Goal: Book appointment/travel/reservation

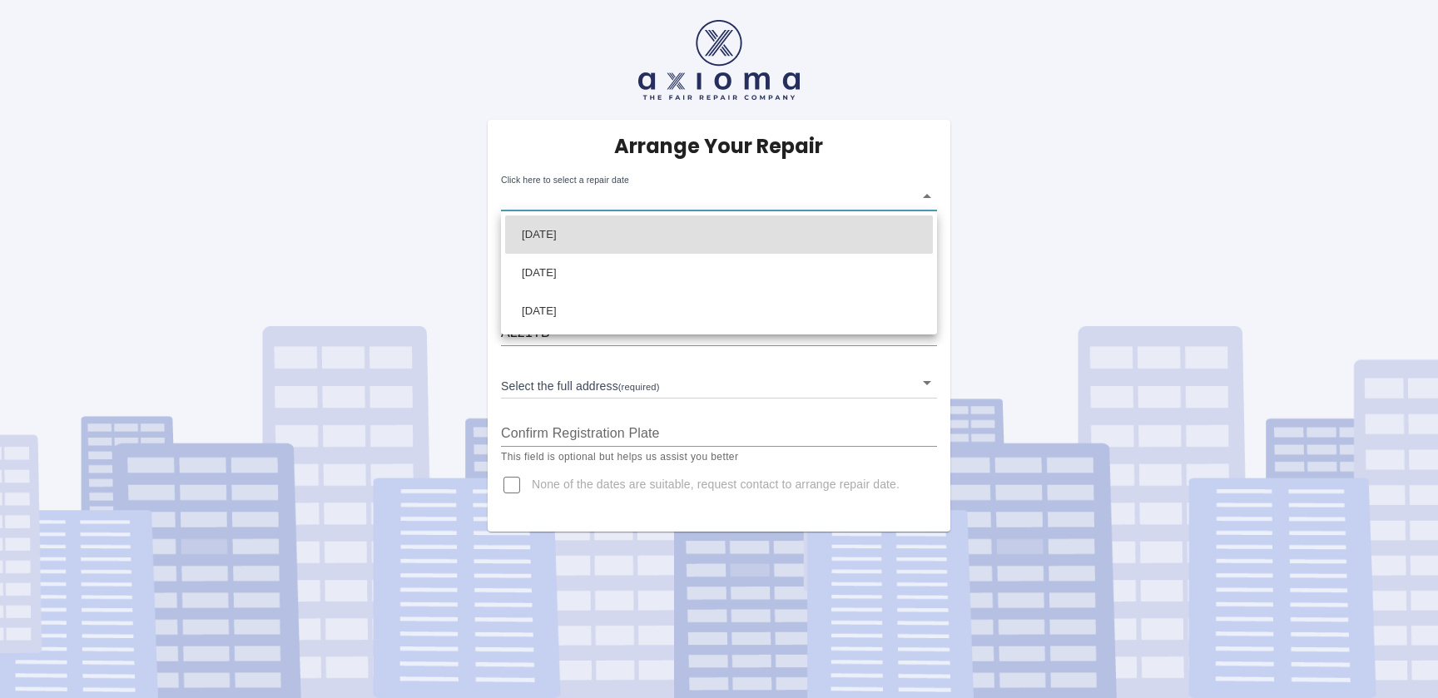
click at [918, 192] on body "Arrange Your Repair Click here to select a repair date ​ Phone Number   * 07956…" at bounding box center [719, 349] width 1438 height 698
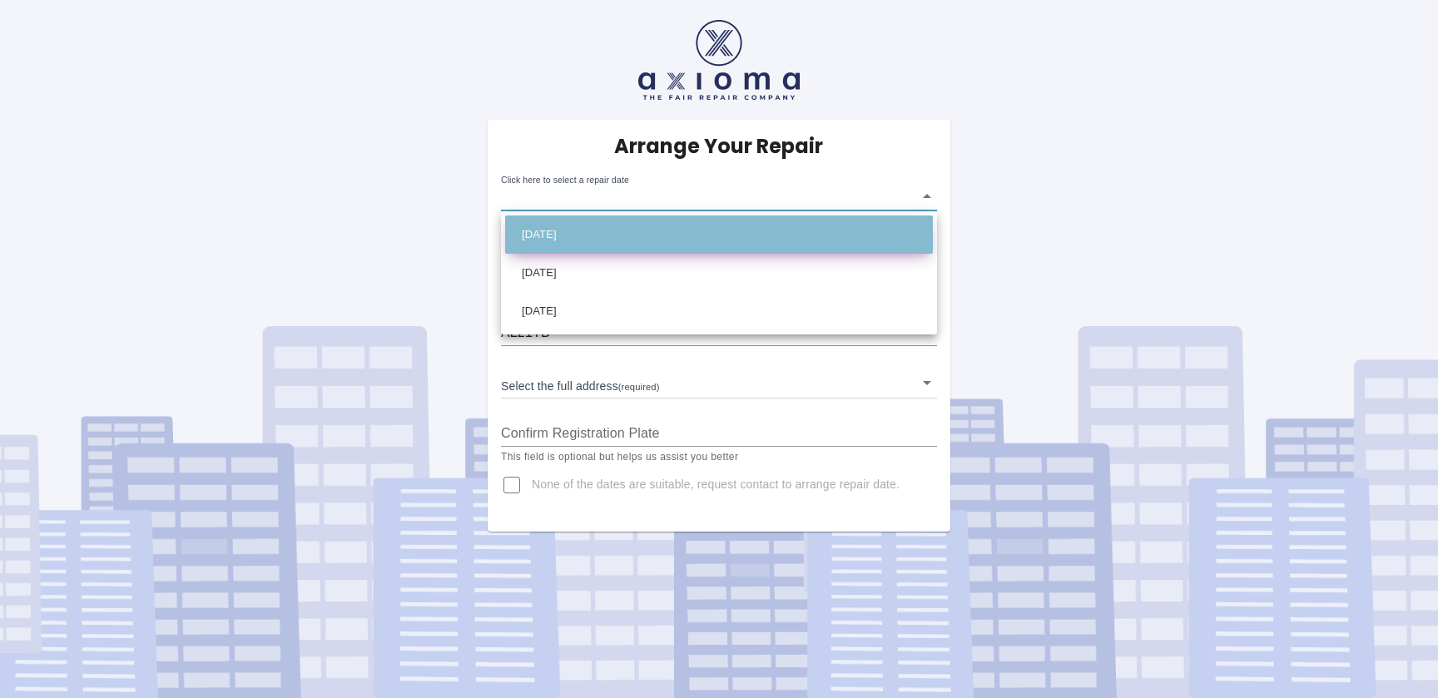
click at [760, 239] on li "Thu Oct 09 2025" at bounding box center [719, 234] width 428 height 38
type input "2025-10-09T00:00:00.000Z"
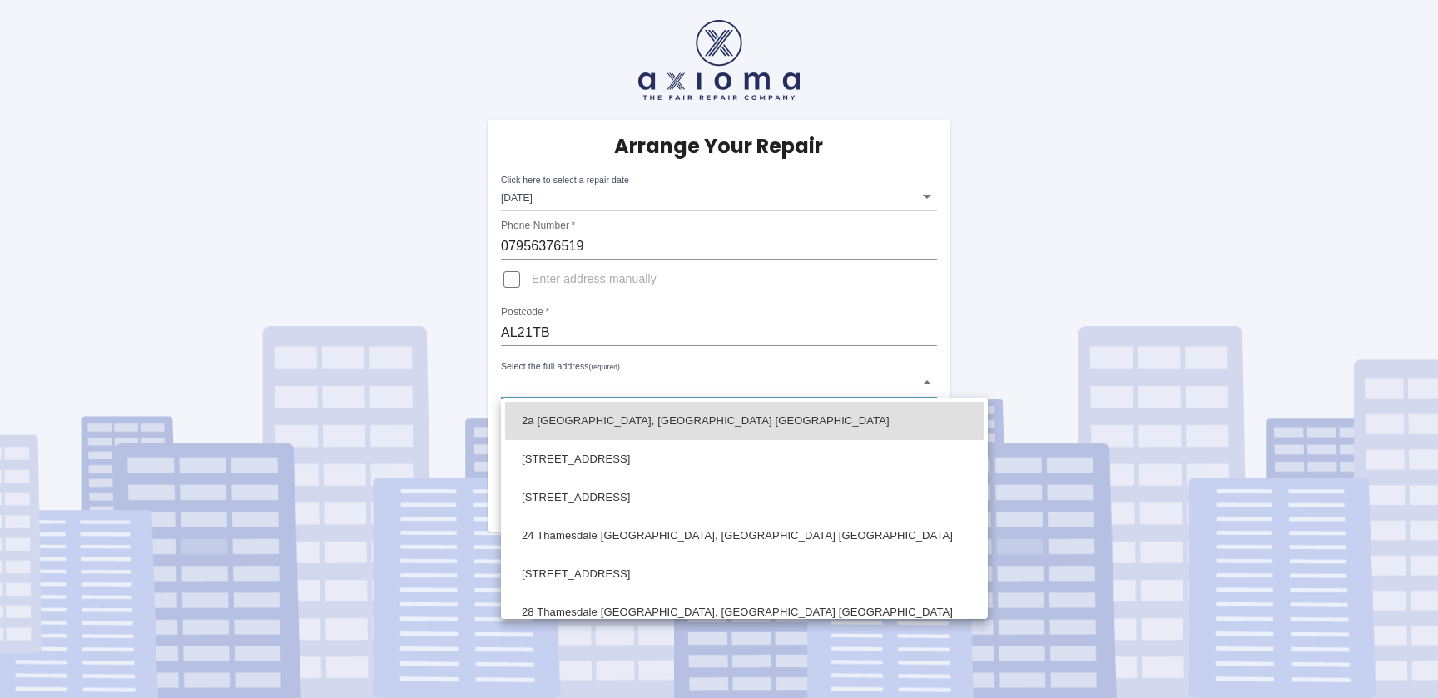
click at [683, 387] on body "Arrange Your Repair Click here to select a repair date Thu Oct 09 2025 2025-10-…" at bounding box center [719, 349] width 1438 height 698
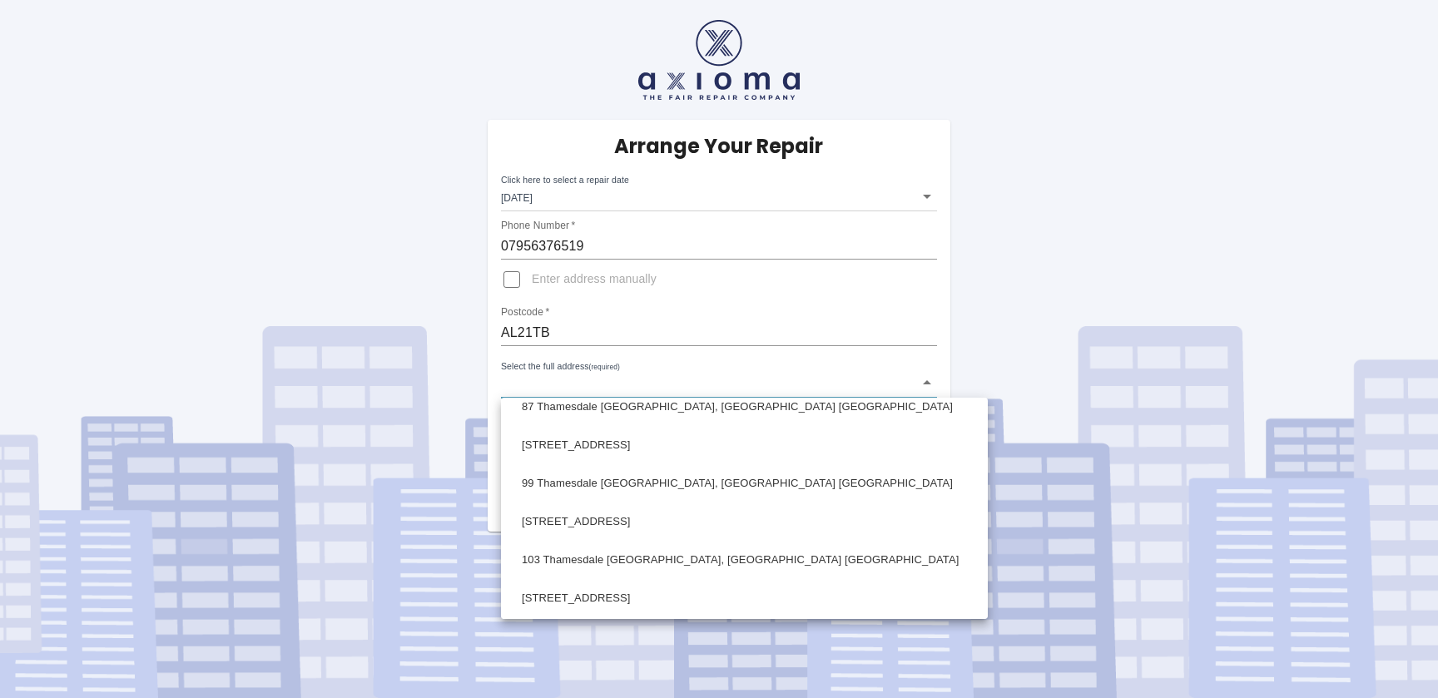
scroll to position [406, 0]
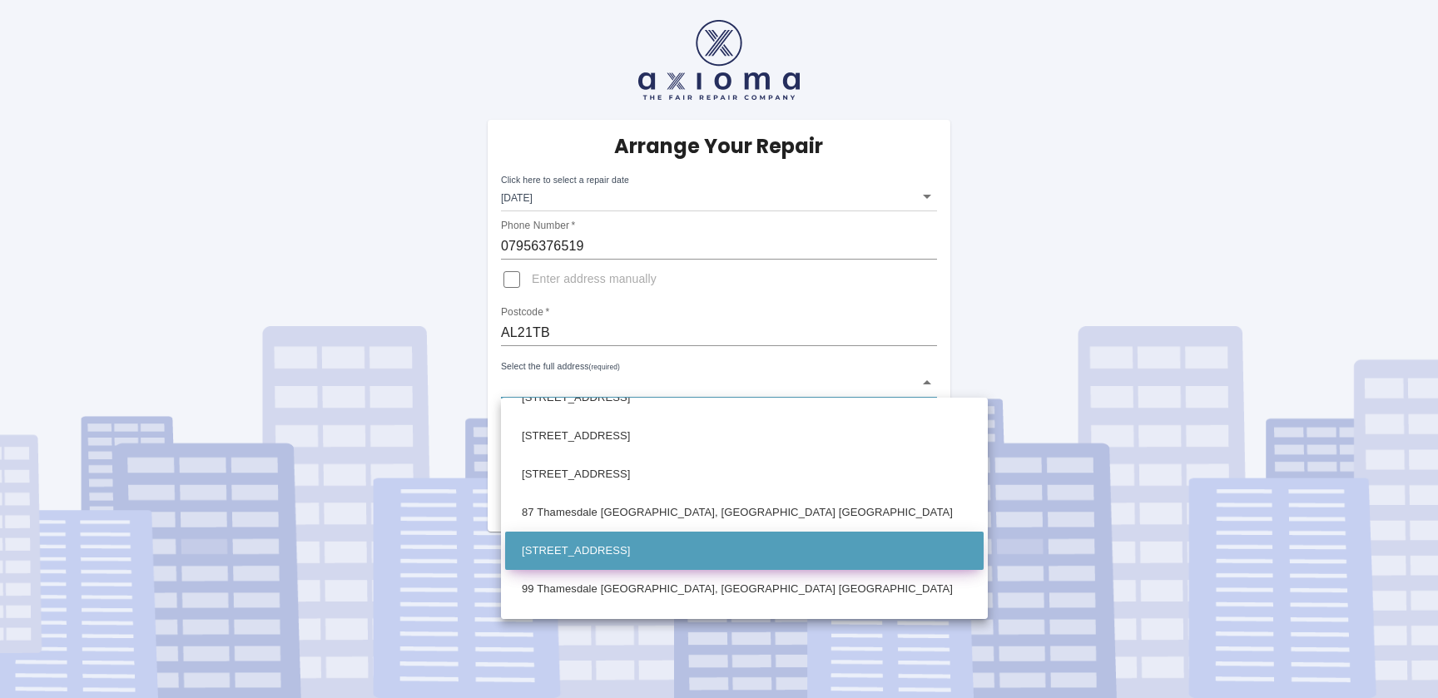
click at [749, 546] on li "89 Thamesdale London Colney, St. Albans Hertfordshire" at bounding box center [744, 551] width 478 height 38
type input "89 Thamesdale London Colney, St. Albans Hertfordshire"
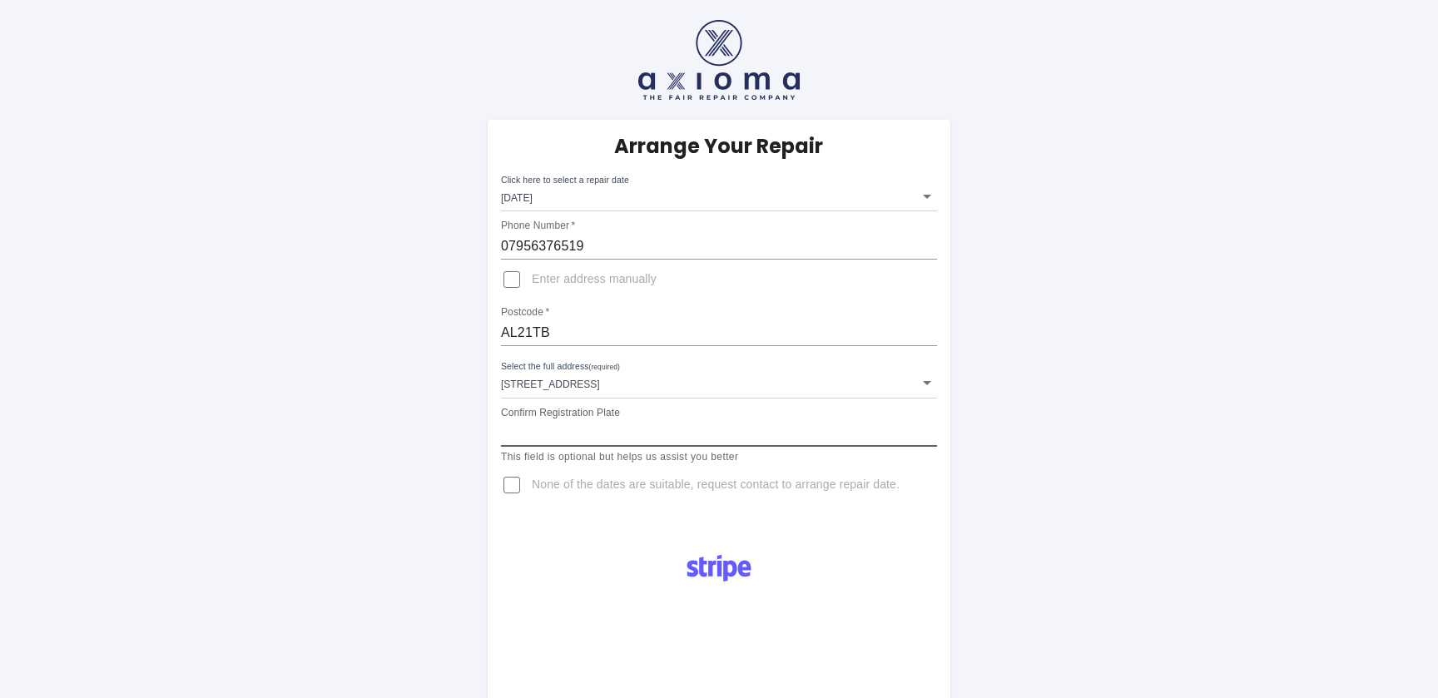
click at [680, 436] on input "Confirm Registration Plate" at bounding box center [719, 433] width 436 height 27
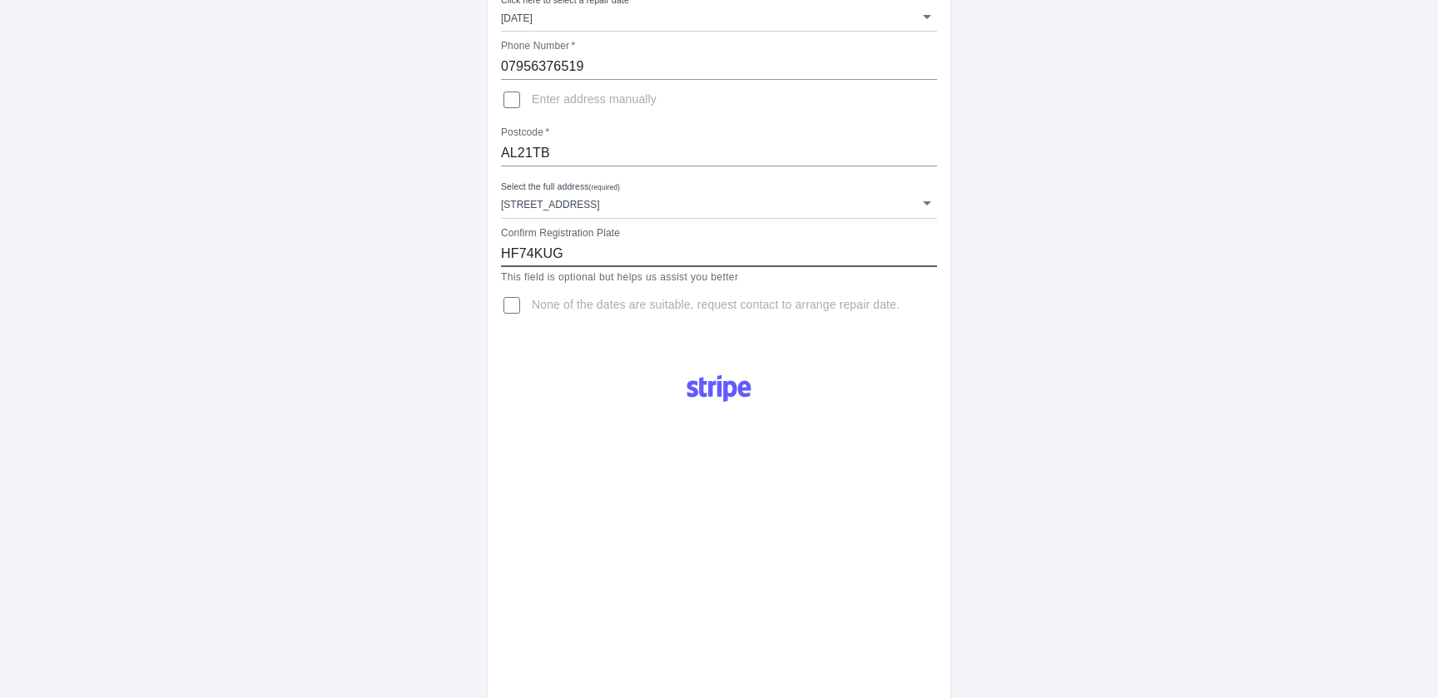
scroll to position [270, 0]
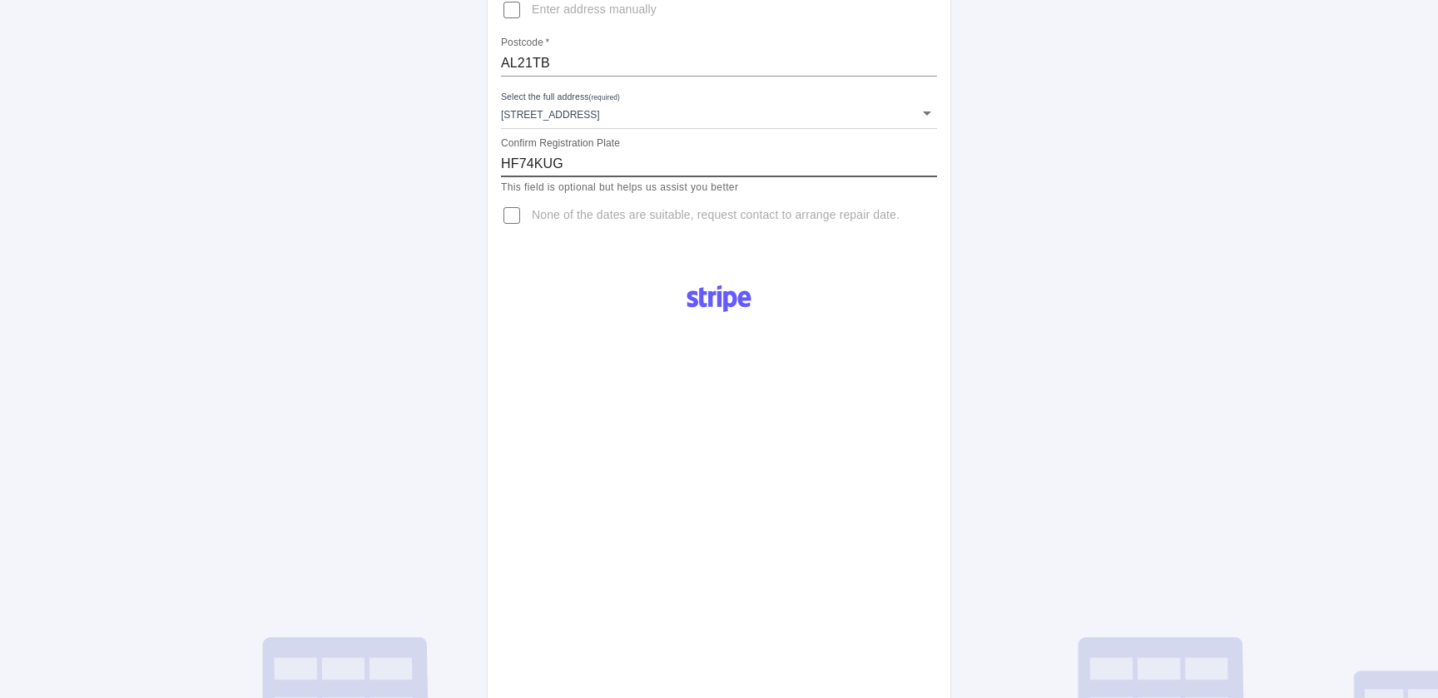
type input "HF74KUG"
click at [870, 408] on div "Pay £38 Booking Fee" at bounding box center [719, 543] width 463 height 547
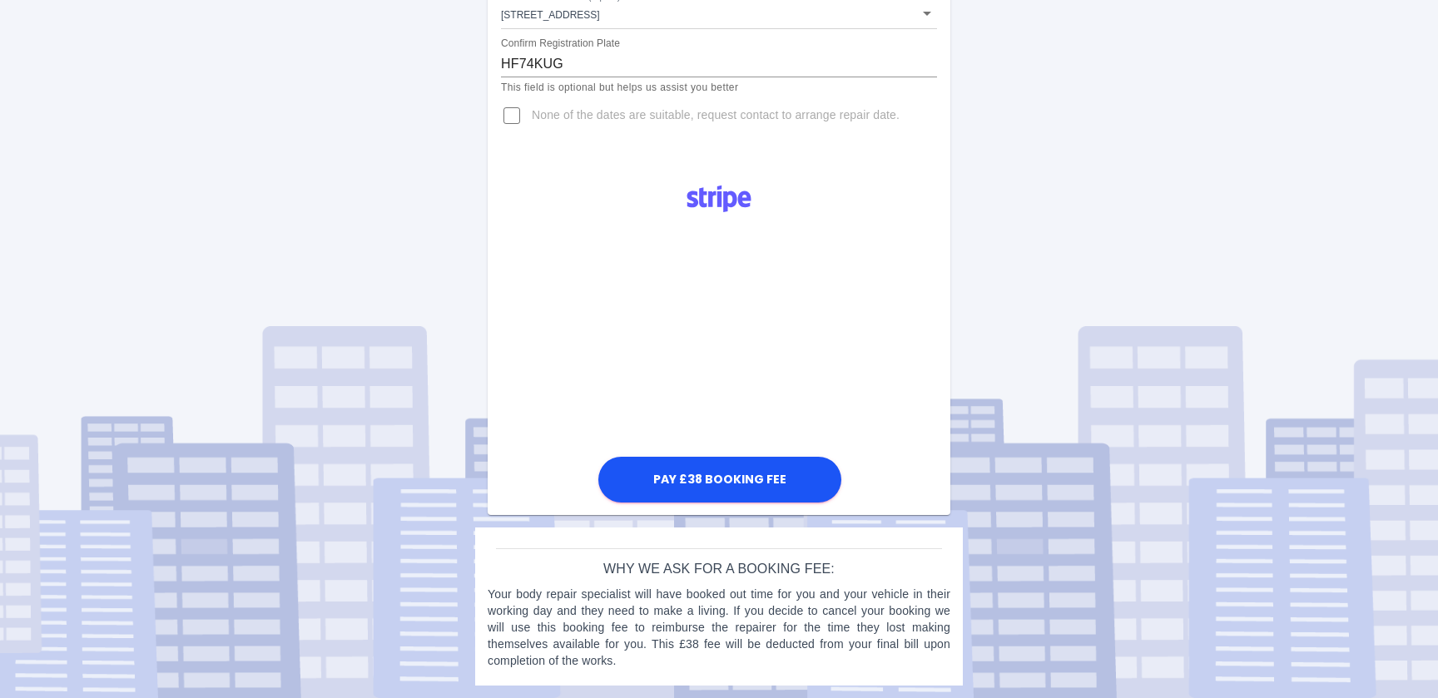
scroll to position [369, 0]
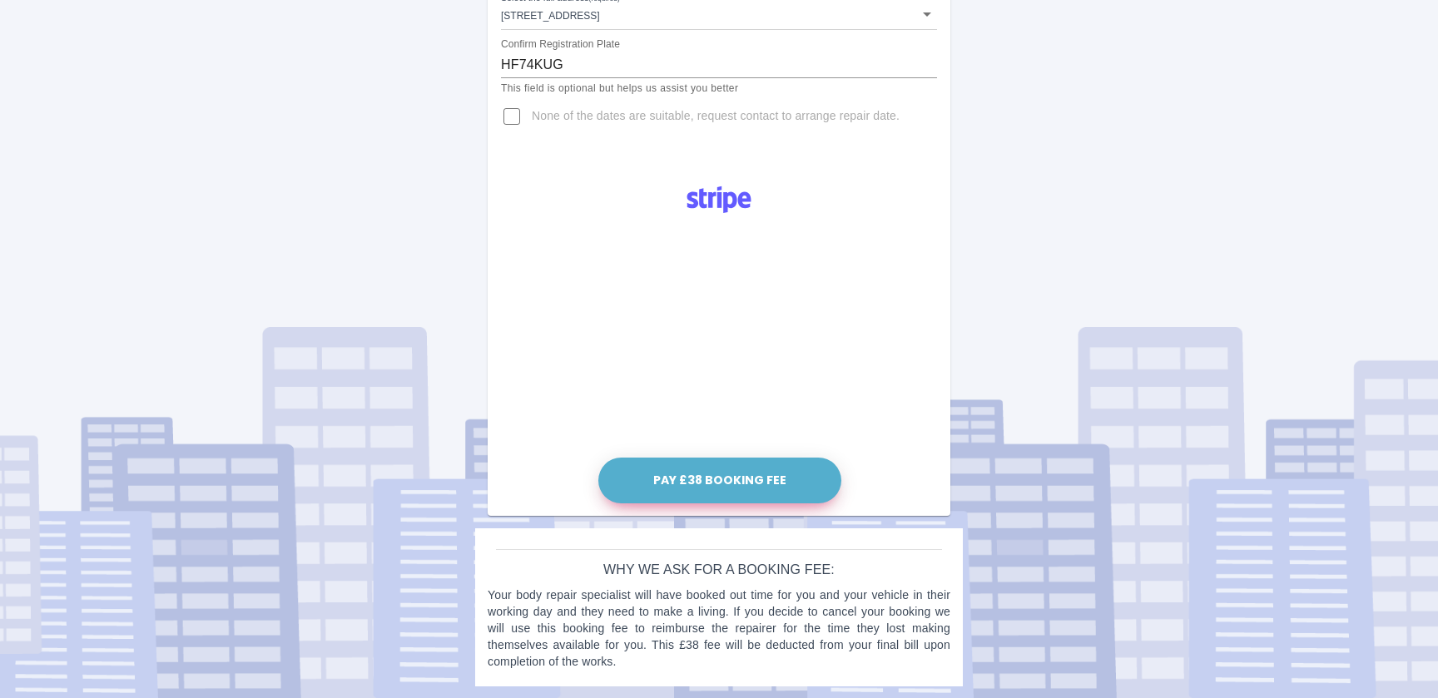
click at [730, 483] on button "Pay £38 Booking Fee" at bounding box center [719, 481] width 243 height 46
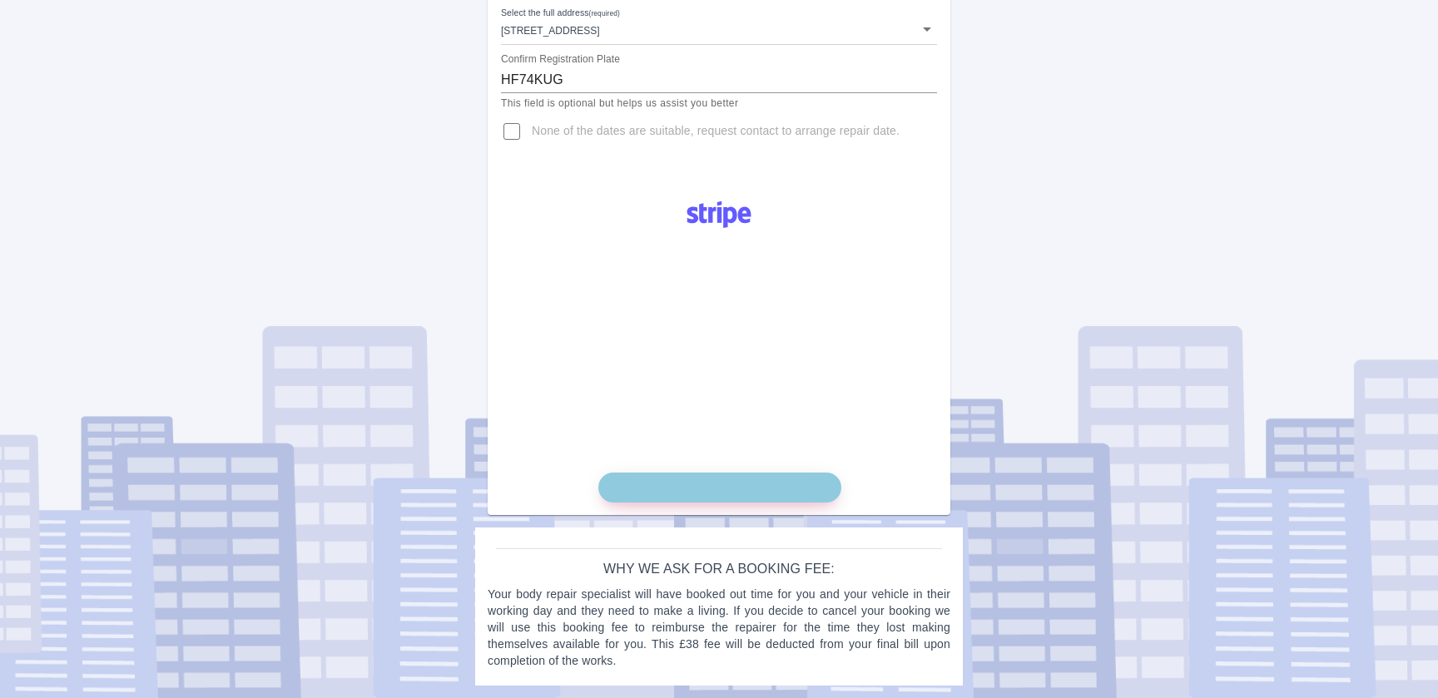
scroll to position [353, 0]
